Goal: Information Seeking & Learning: Find specific page/section

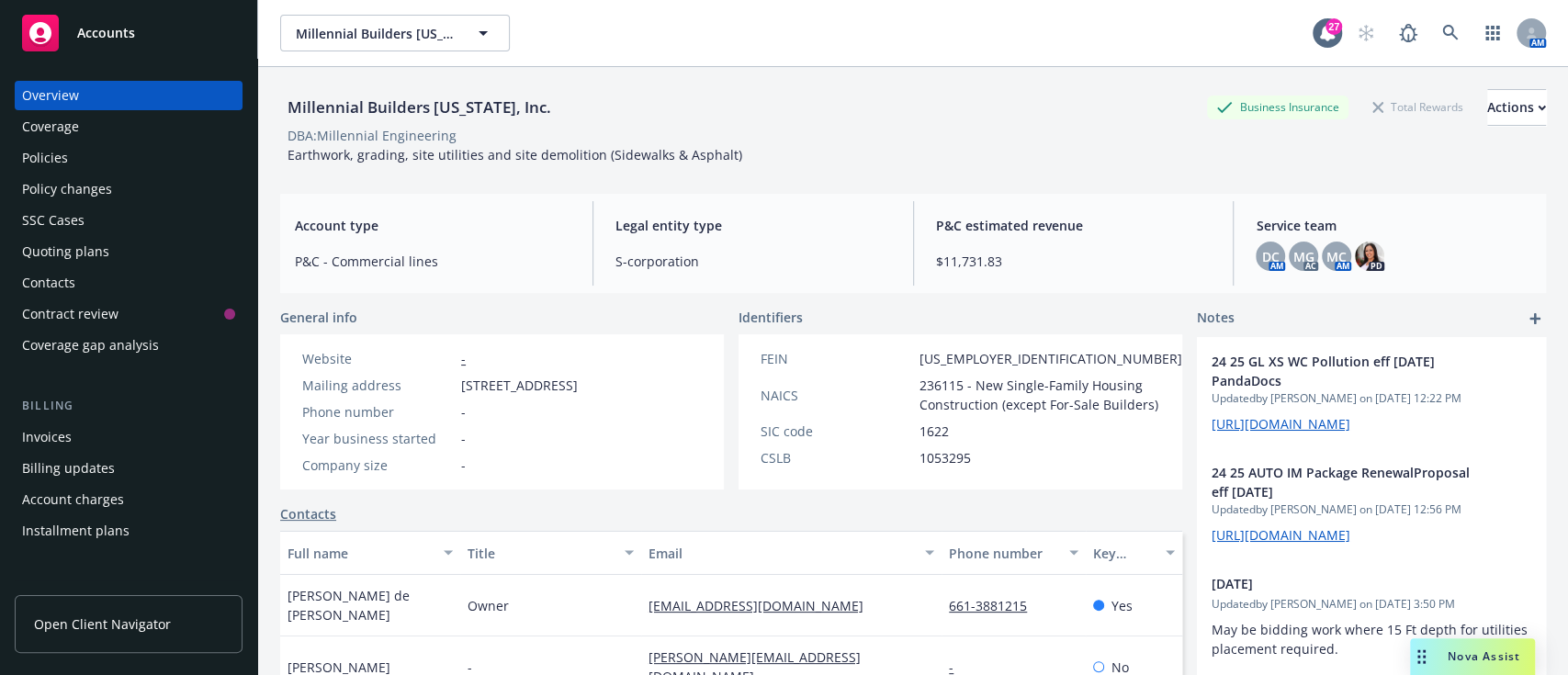
click at [35, 150] on div "Policies" at bounding box center [44, 157] width 46 height 29
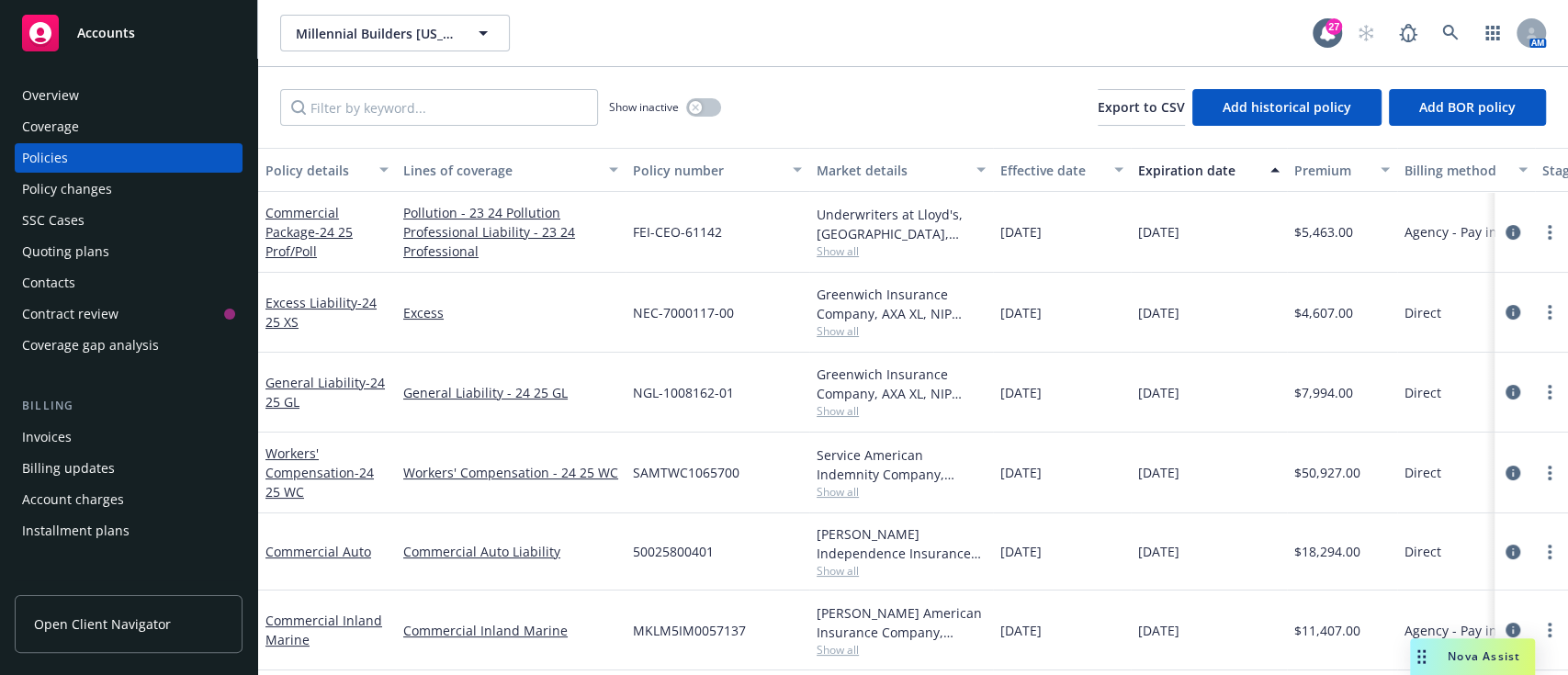
drag, startPoint x: 1227, startPoint y: 237, endPoint x: 260, endPoint y: 214, distance: 967.3
click at [260, 214] on div "Commercial Package - 24 25 Prof/Poll Pollution - 23 24 Pollution Professional L…" at bounding box center [1144, 233] width 1773 height 81
copy div "Commercial Package - 24 25 Prof/Poll Pollution - 23 24 Pollution Professional L…"
